Goal: Check status: Check status

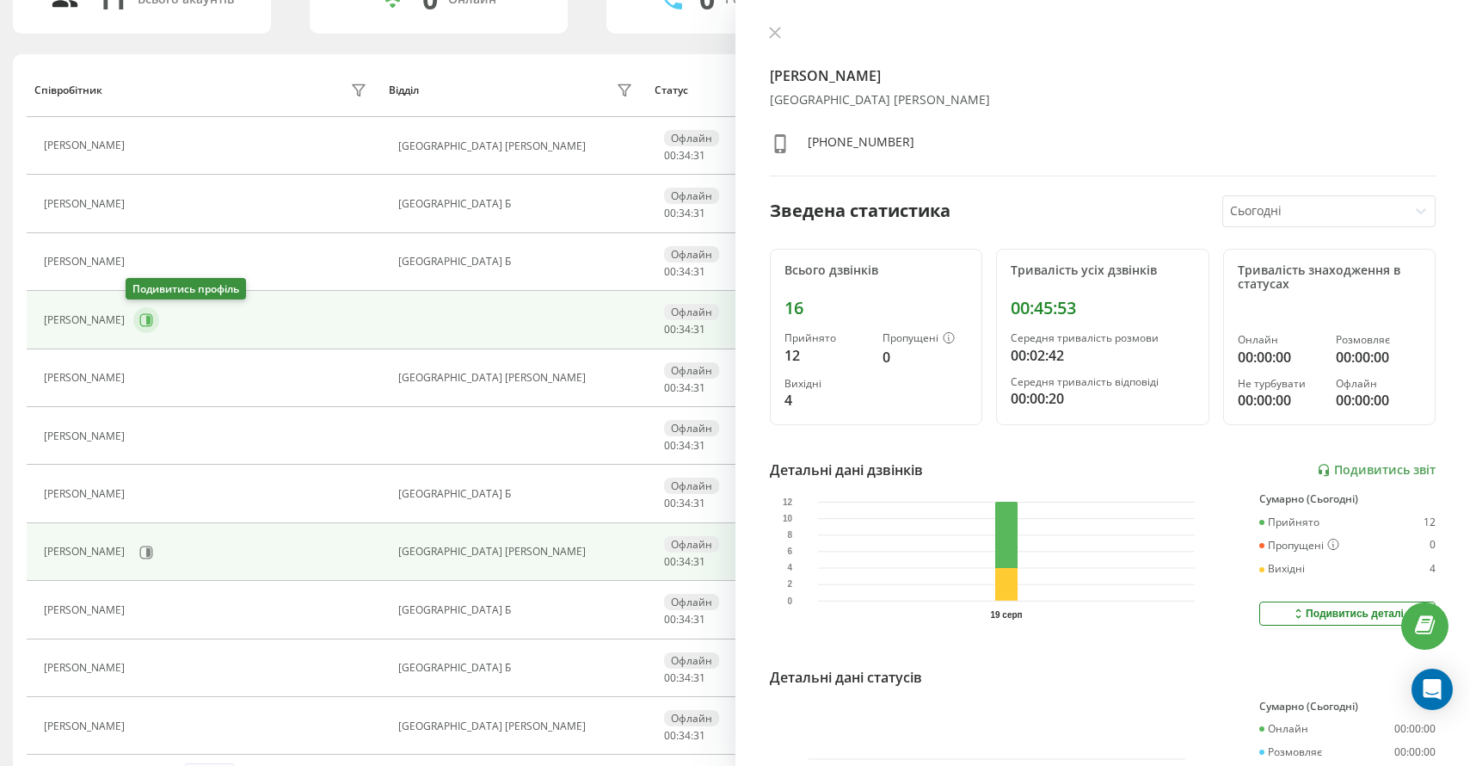
click at [140, 313] on icon at bounding box center [146, 320] width 14 height 14
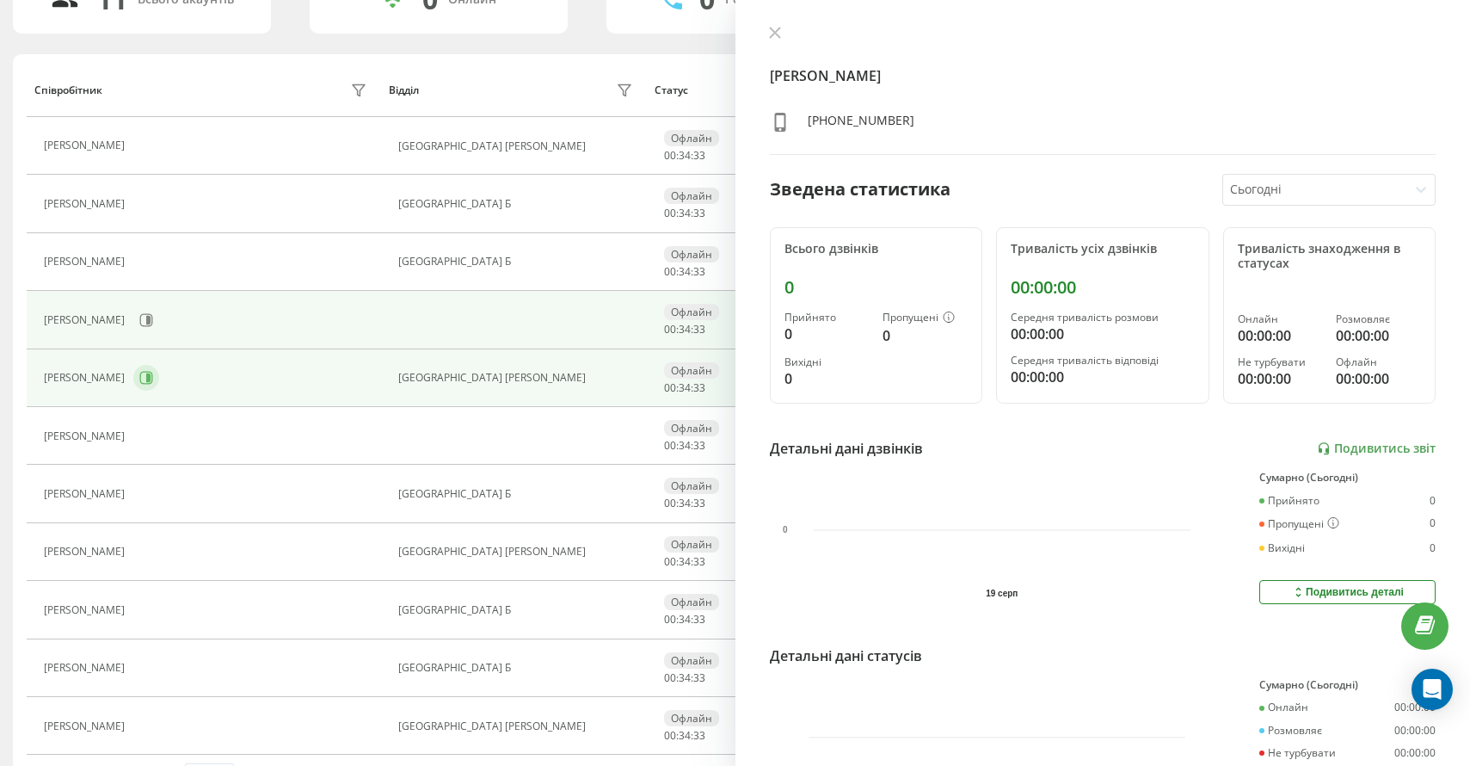
click at [153, 375] on icon at bounding box center [146, 378] width 14 height 14
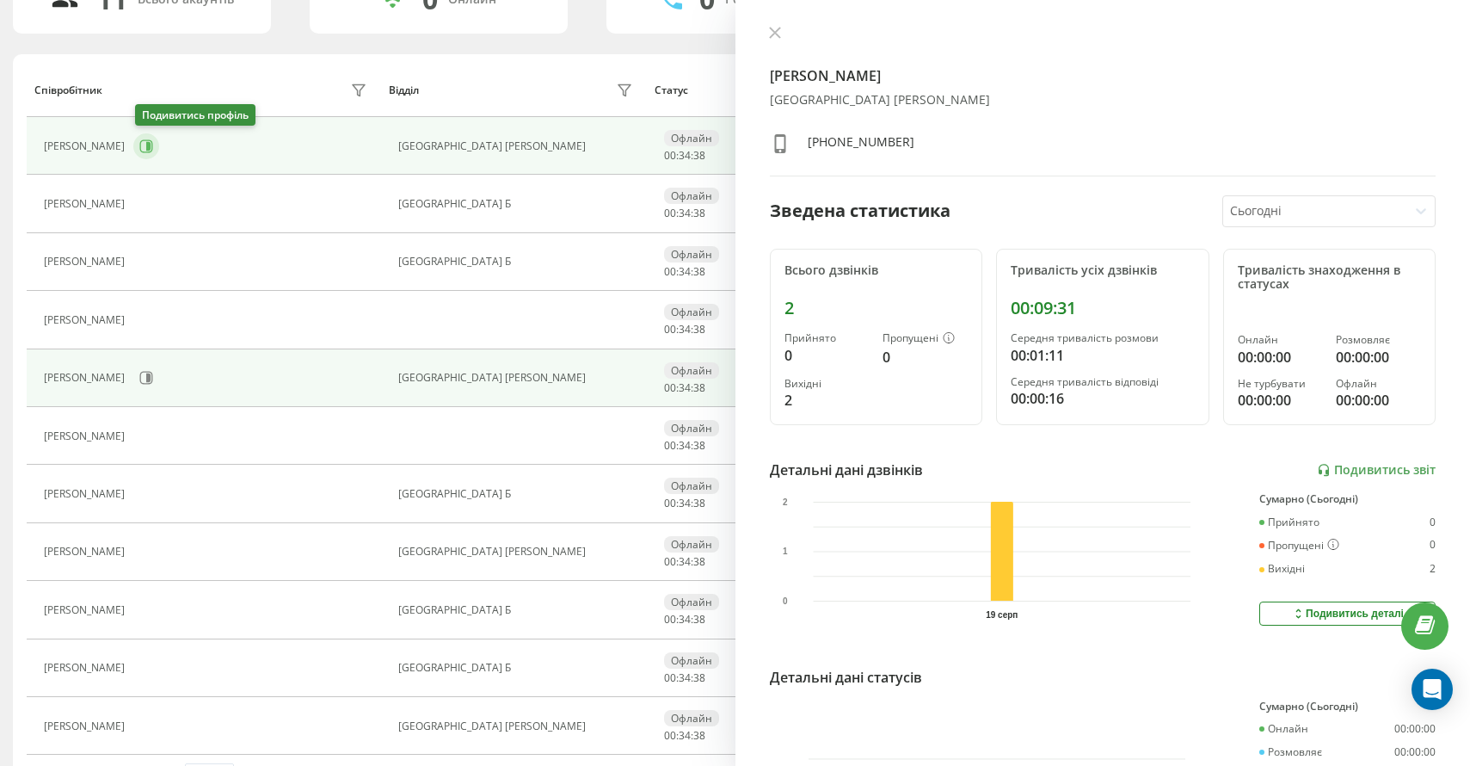
click at [145, 143] on icon at bounding box center [146, 146] width 14 height 14
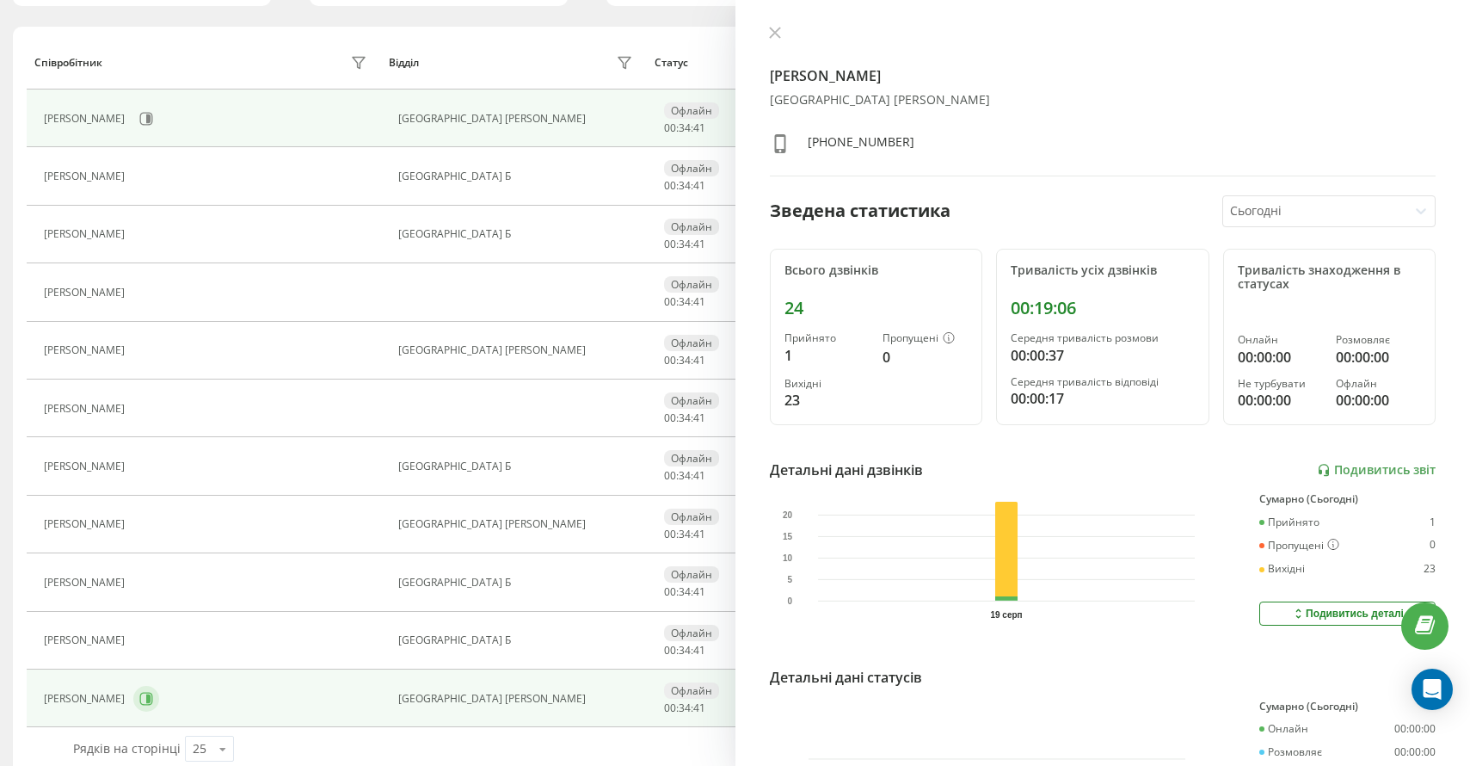
scroll to position [187, 0]
click at [139, 687] on button at bounding box center [146, 696] width 26 height 26
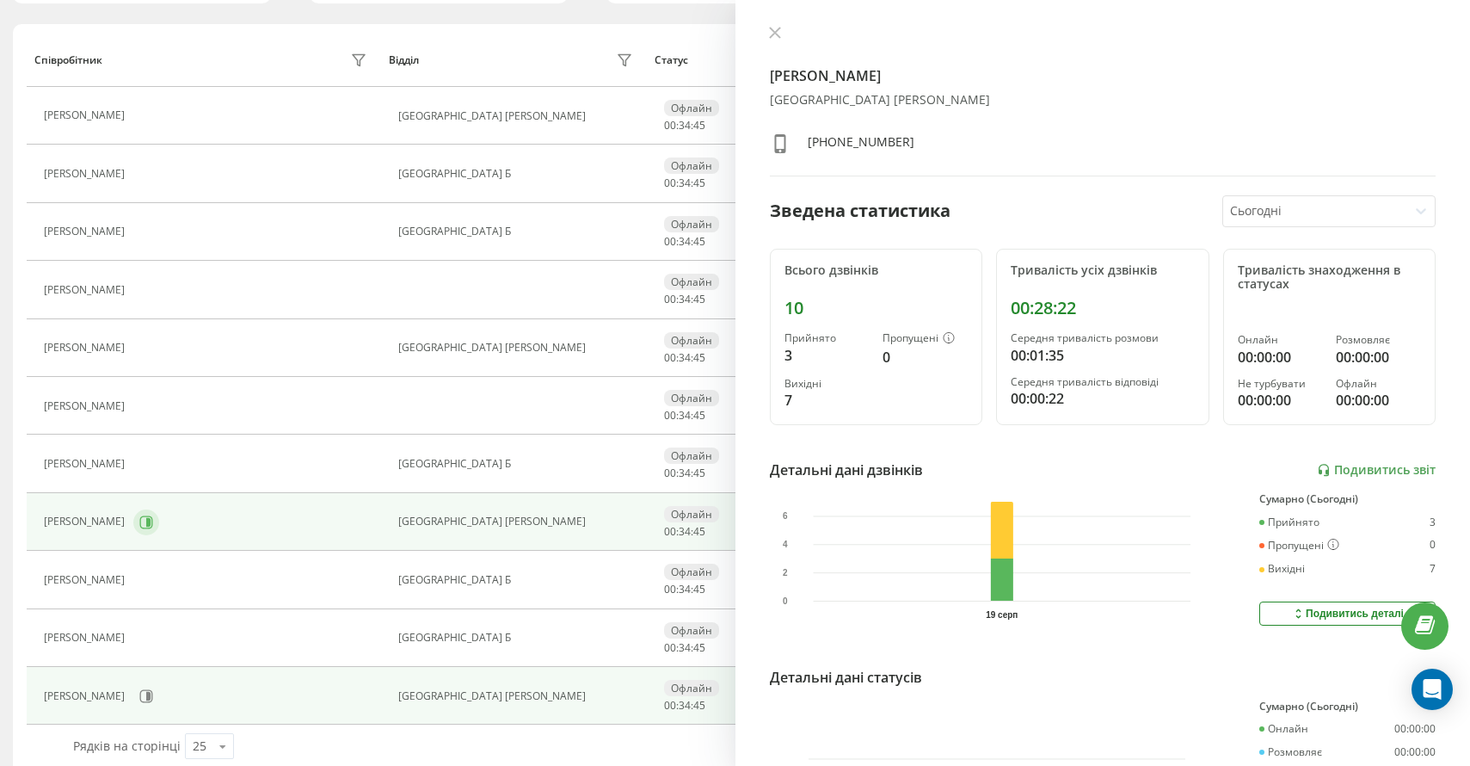
click at [146, 521] on icon at bounding box center [148, 521] width 4 height 9
